Goal: Information Seeking & Learning: Check status

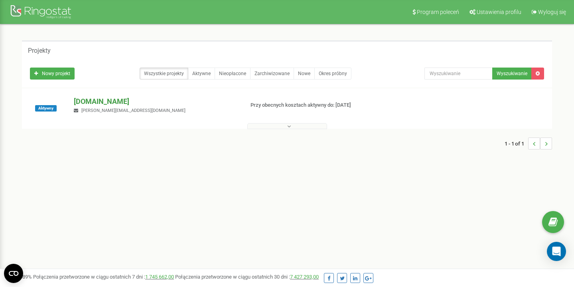
click at [106, 101] on p "[DOMAIN_NAME]" at bounding box center [156, 101] width 164 height 10
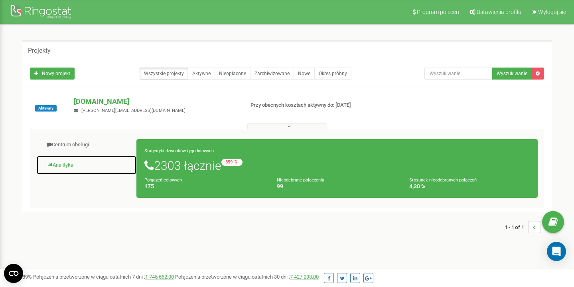
click at [63, 166] on link "Analityka" at bounding box center [86, 165] width 101 height 20
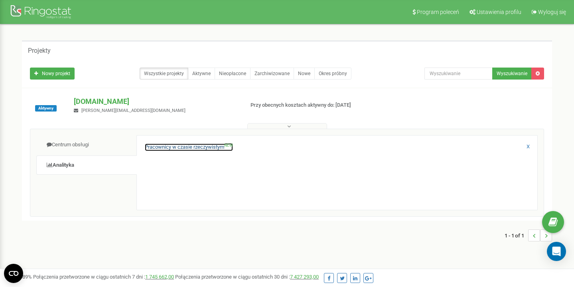
click at [171, 148] on link "Pracownicy w czasie rzeczywistym NEW" at bounding box center [189, 147] width 88 height 8
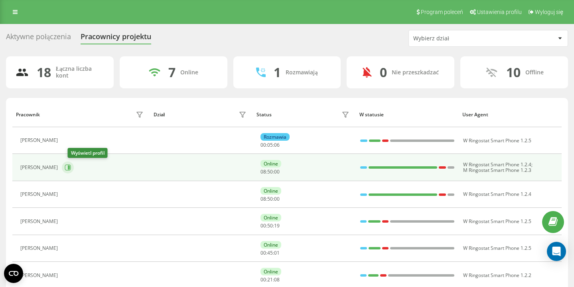
click at [70, 166] on icon at bounding box center [69, 167] width 2 height 4
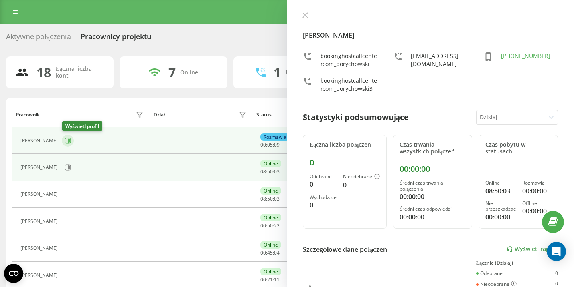
click at [71, 140] on button at bounding box center [68, 141] width 12 height 12
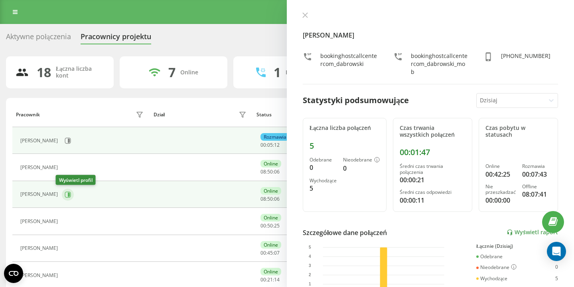
click at [65, 194] on button at bounding box center [68, 194] width 12 height 12
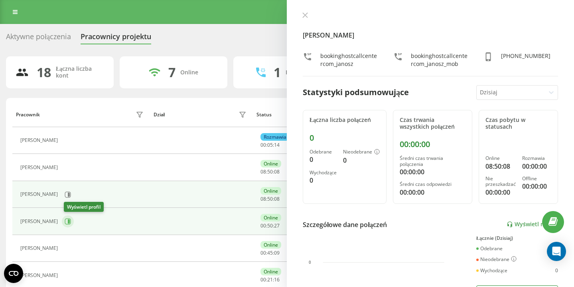
click at [70, 221] on icon at bounding box center [69, 221] width 2 height 4
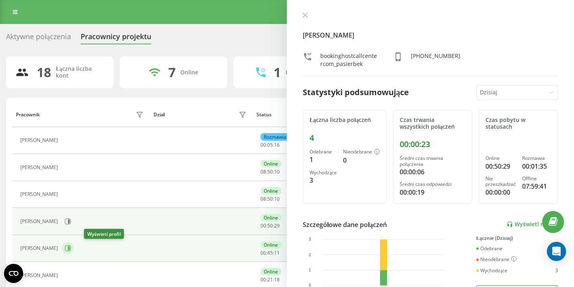
click at [70, 248] on icon at bounding box center [69, 248] width 2 height 4
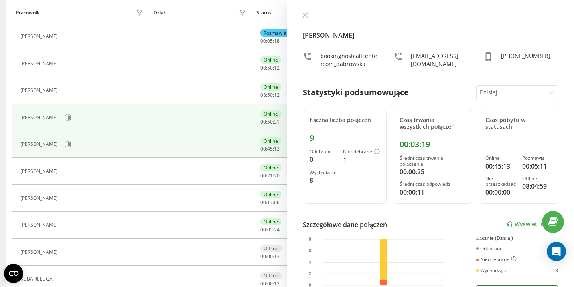
scroll to position [104, 0]
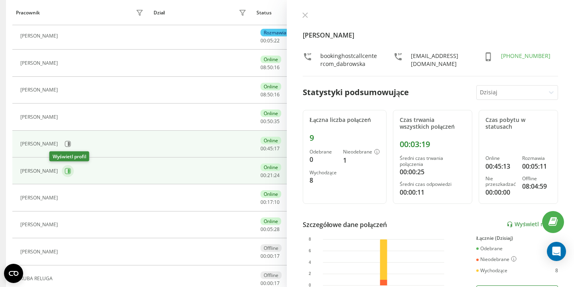
click at [68, 171] on icon at bounding box center [69, 171] width 2 height 4
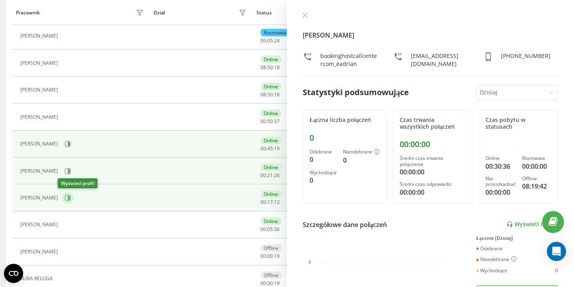
click at [66, 197] on icon at bounding box center [68, 197] width 6 height 6
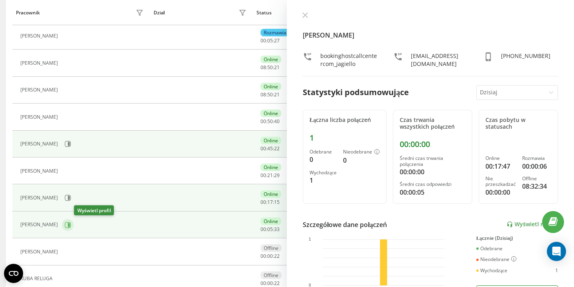
click at [70, 224] on icon at bounding box center [69, 224] width 2 height 4
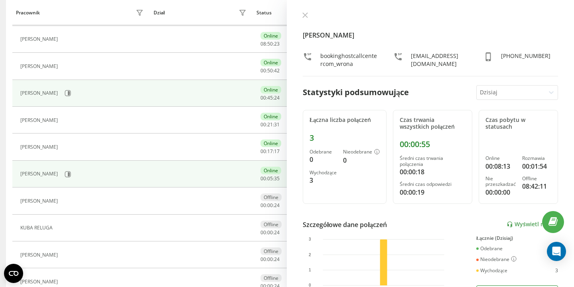
scroll to position [237, 0]
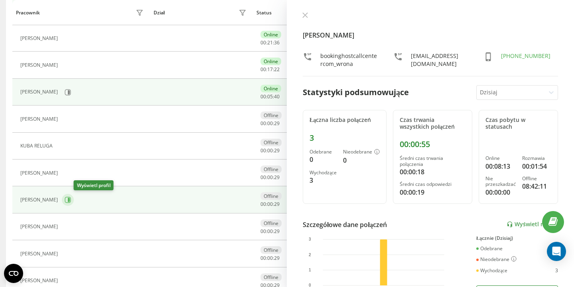
click at [71, 200] on icon at bounding box center [68, 199] width 6 height 6
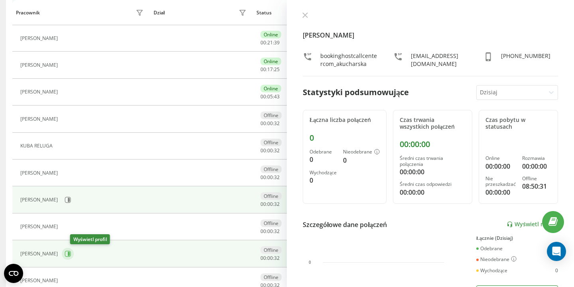
click at [70, 254] on icon at bounding box center [69, 253] width 2 height 4
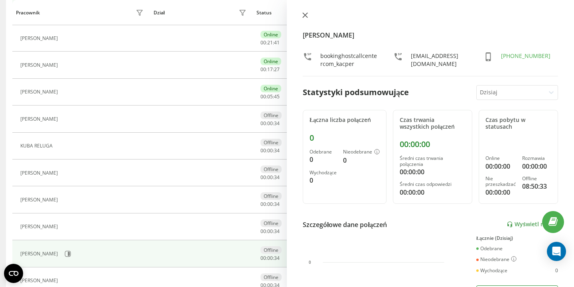
click at [301, 16] on button at bounding box center [305, 16] width 10 height 8
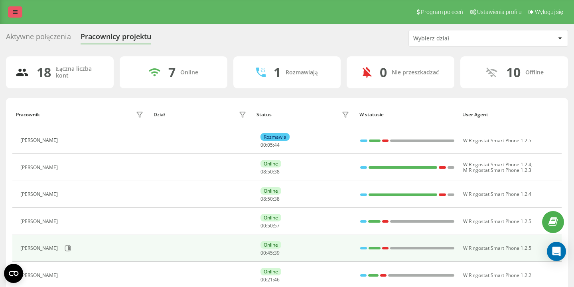
click at [14, 14] on icon at bounding box center [15, 12] width 5 height 6
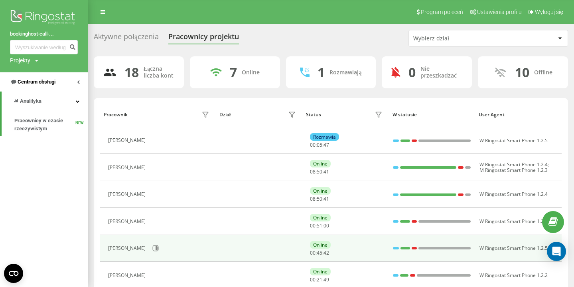
click at [39, 83] on span "Centrum obsługi" at bounding box center [37, 82] width 38 height 6
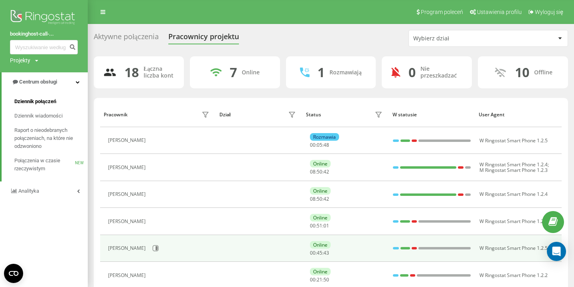
click at [55, 100] on span "Dziennik połączeń" at bounding box center [35, 101] width 42 height 8
